Goal: Transaction & Acquisition: Purchase product/service

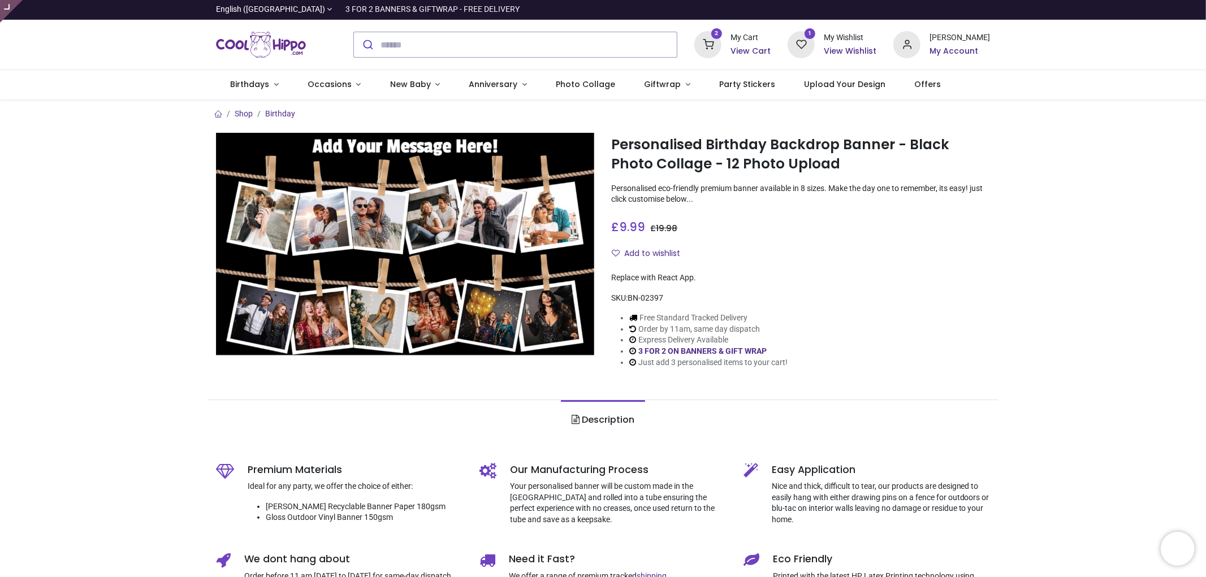
type input "**********"
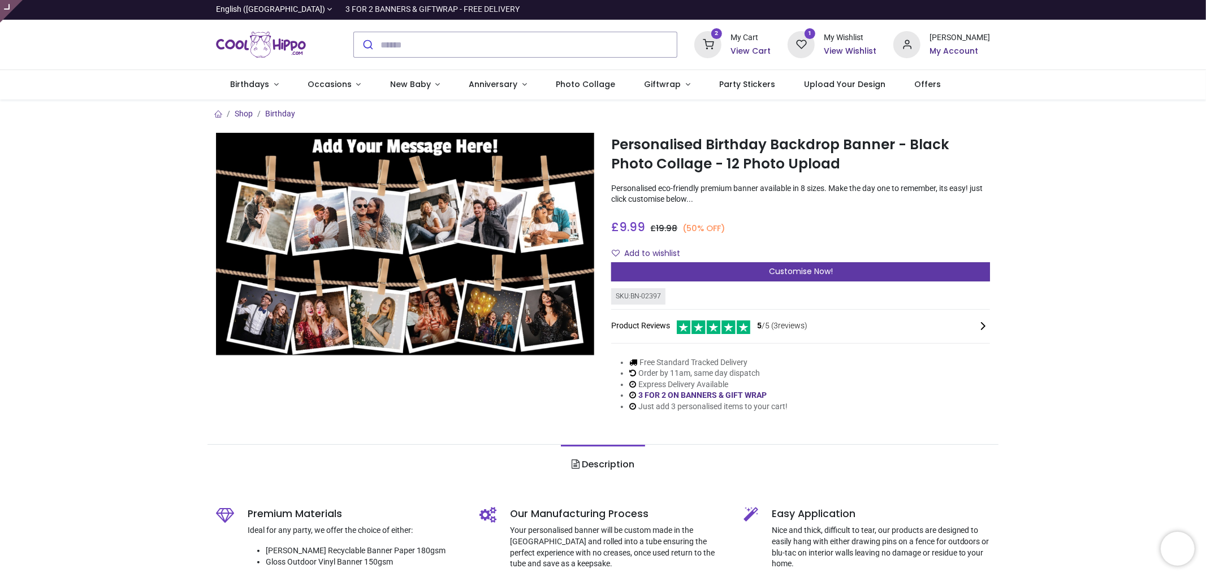
click at [807, 266] on span "Customise Now!" at bounding box center [801, 271] width 64 height 11
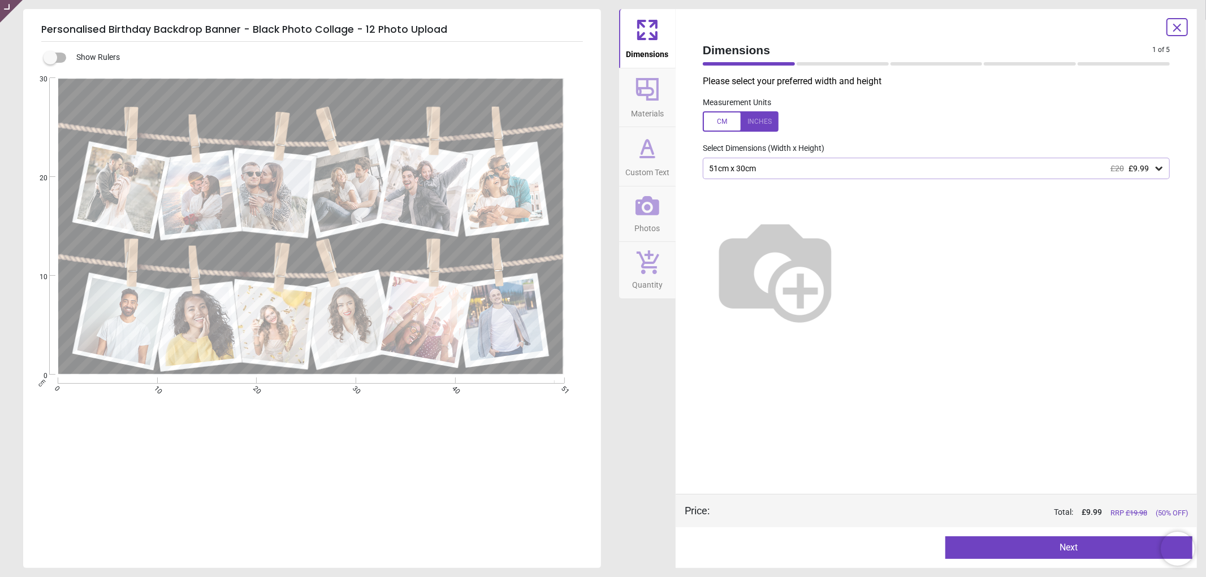
click at [862, 172] on div "51cm x 30cm £20 £9.99" at bounding box center [931, 169] width 446 height 10
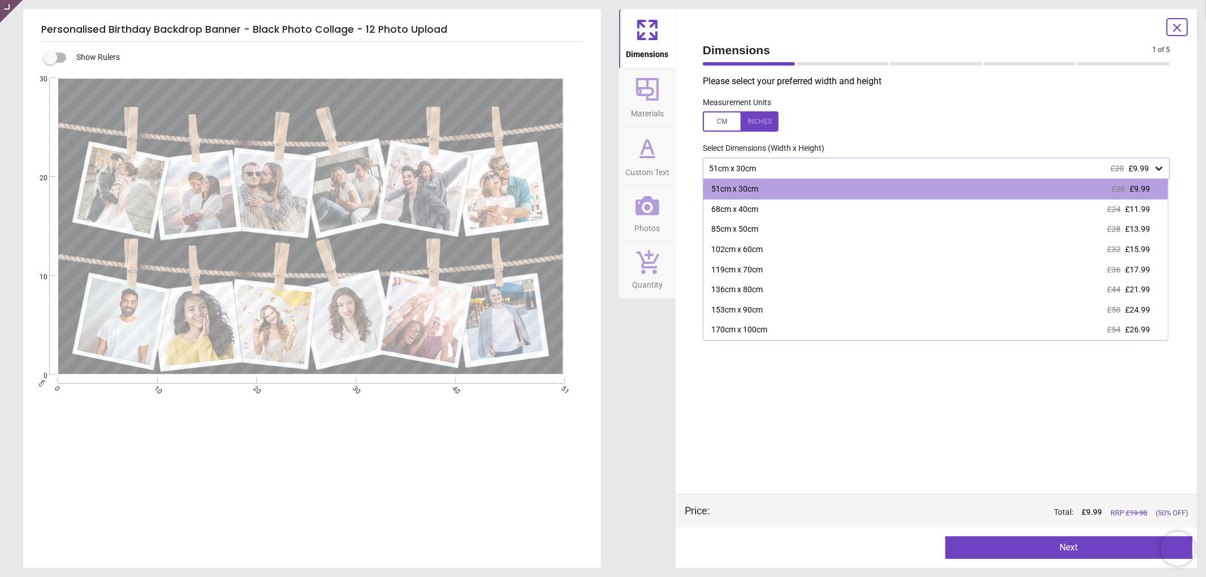
click at [809, 435] on div "Please select your preferred width and height Measurement Units Select Dimensio…" at bounding box center [936, 284] width 485 height 419
click at [641, 438] on div "Dimensions Materials Custom Text Photos Quantity" at bounding box center [647, 288] width 57 height 559
drag, startPoint x: 780, startPoint y: 434, endPoint x: 790, endPoint y: 428, distance: 11.2
click at [781, 434] on div "Please select your preferred width and height Measurement Units Select Dimensio…" at bounding box center [936, 284] width 485 height 419
click at [877, 141] on div "Please select your preferred width and height Measurement Units Select Dimensio…" at bounding box center [936, 284] width 485 height 419
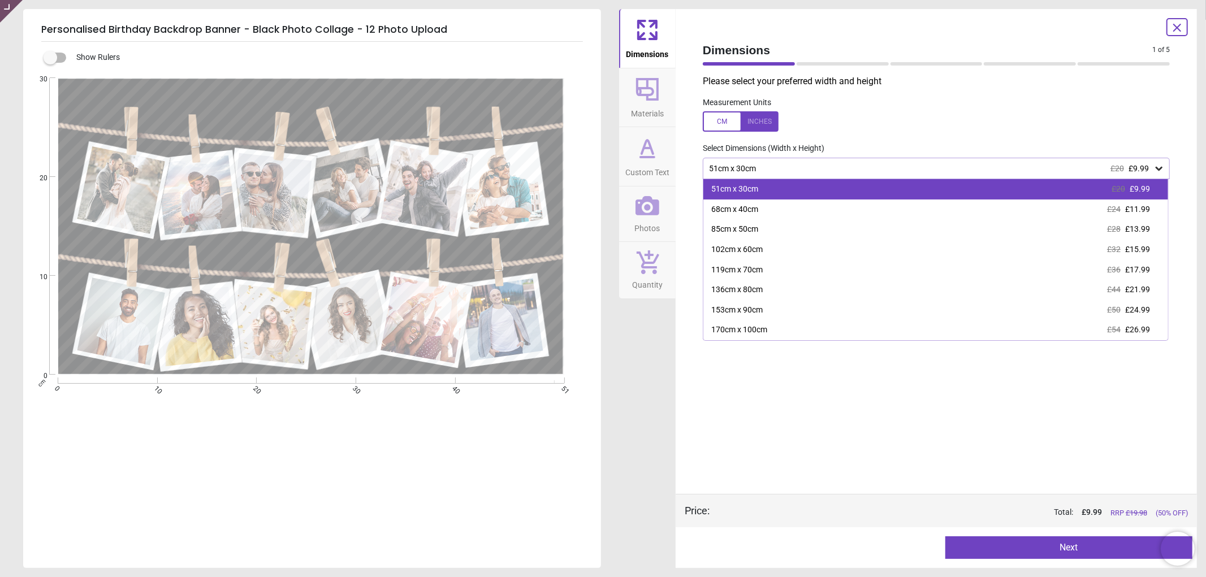
click at [869, 185] on div "51cm x 30cm £20 £9.99" at bounding box center [935, 189] width 465 height 20
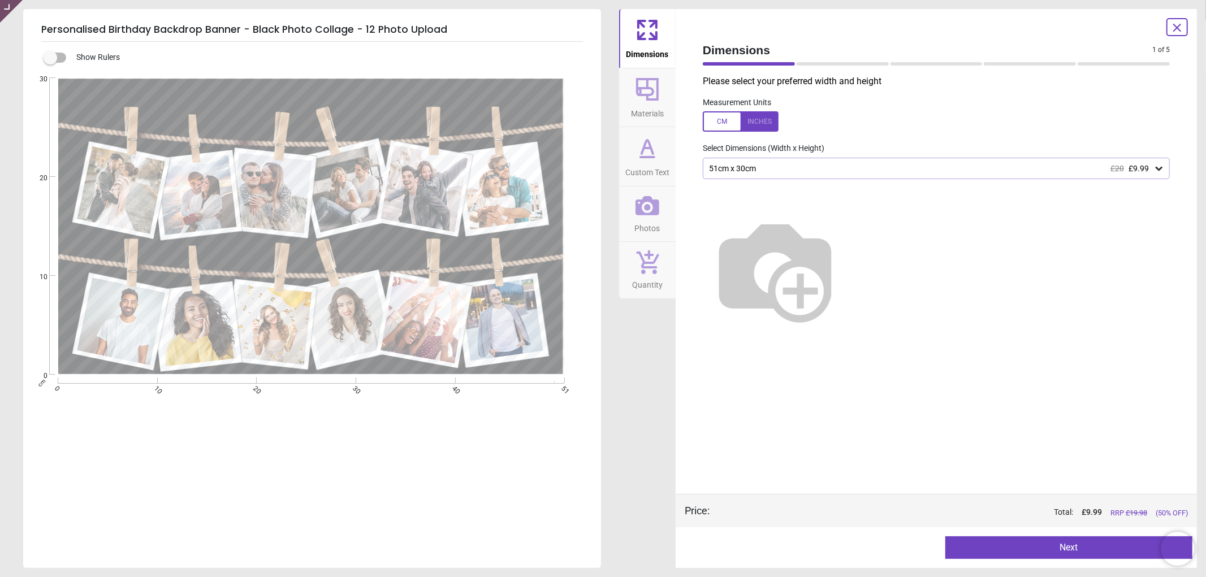
click at [819, 166] on div "51cm x 30cm £20 £9.99" at bounding box center [931, 169] width 446 height 10
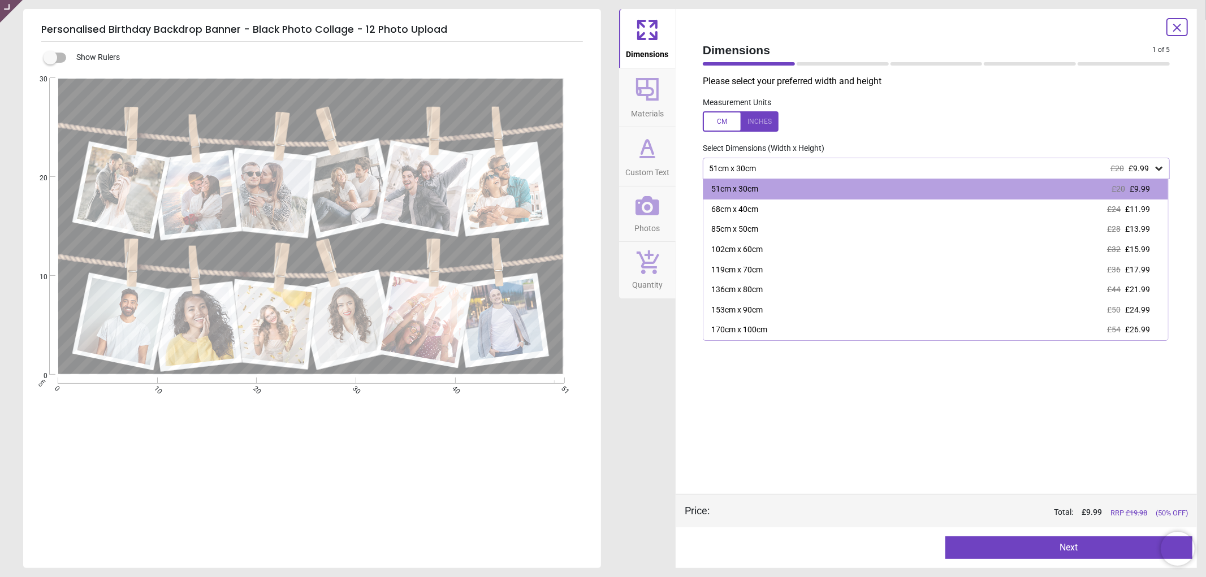
click at [862, 406] on div "Please select your preferred width and height Measurement Units Select Dimensio…" at bounding box center [936, 284] width 485 height 419
click at [816, 174] on div "51cm x 30cm £20 £9.99" at bounding box center [936, 168] width 467 height 21
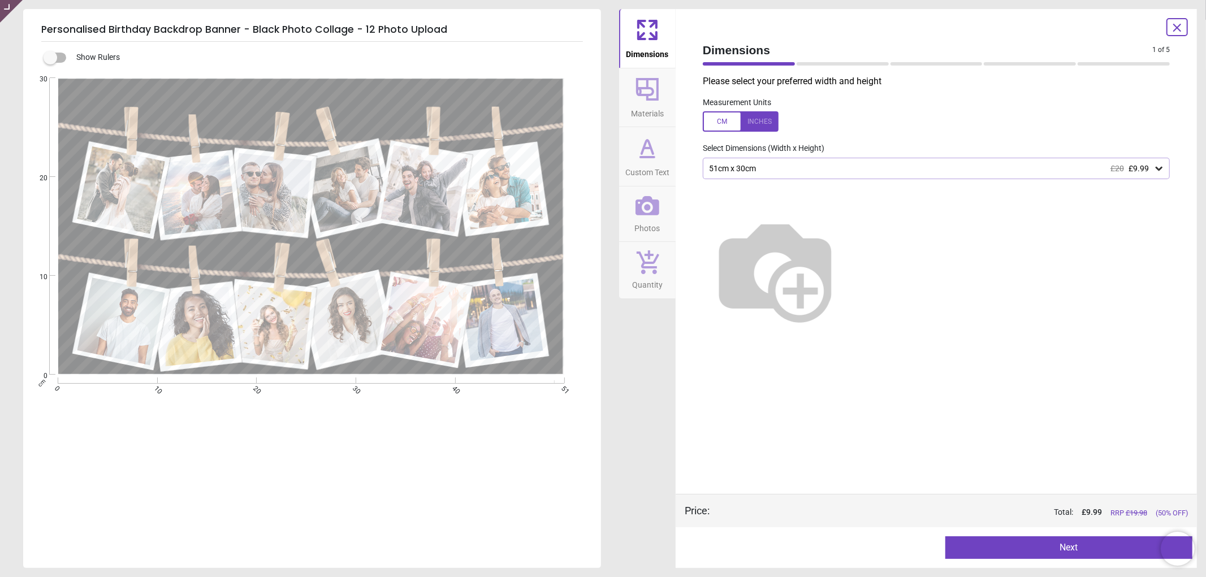
click at [753, 172] on div "51cm x 30cm £20 £9.99" at bounding box center [931, 169] width 446 height 10
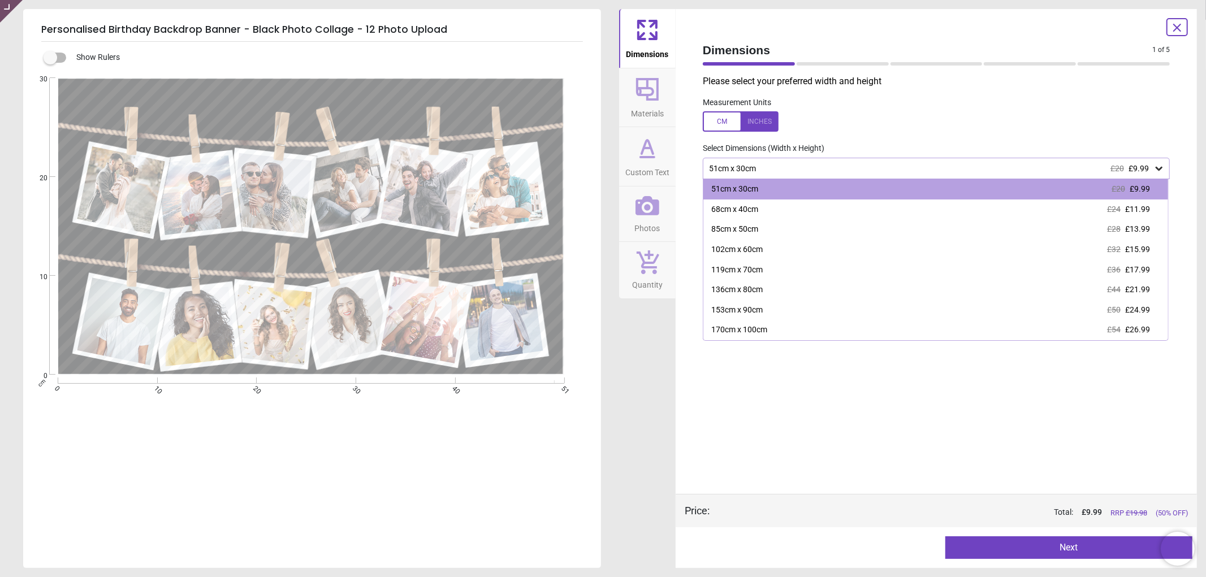
click at [651, 338] on div "Dimensions Materials Custom Text Photos Quantity" at bounding box center [647, 288] width 57 height 559
click at [670, 356] on div "Dimensions Materials Custom Text Photos Quantity" at bounding box center [647, 288] width 57 height 559
click at [800, 172] on div "51cm x 30cm £20 £9.99" at bounding box center [931, 169] width 446 height 10
